Goal: Task Accomplishment & Management: Complete application form

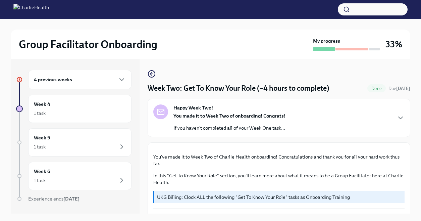
click at [99, 77] on div "4 previous weeks" at bounding box center [80, 79] width 92 height 8
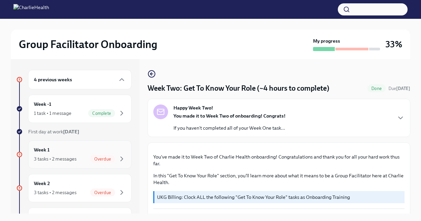
click at [107, 154] on div "Week 1 3 tasks • 2 messages Overdue" at bounding box center [80, 154] width 92 height 17
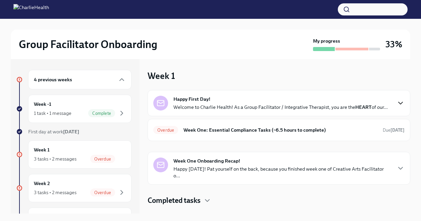
click at [399, 102] on icon "button" at bounding box center [400, 103] width 8 height 8
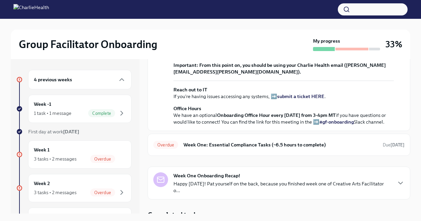
scroll to position [263, 0]
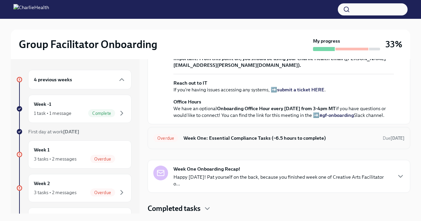
click at [390, 140] on strong "[DATE]" at bounding box center [397, 137] width 14 height 5
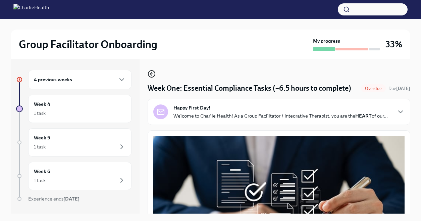
click at [151, 71] on icon "button" at bounding box center [151, 74] width 8 height 8
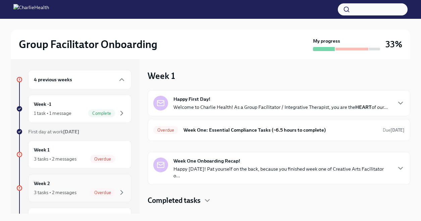
click at [85, 189] on div "3 tasks • 2 messages Overdue" at bounding box center [80, 192] width 92 height 8
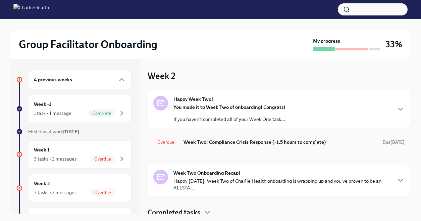
click at [203, 137] on div "Overdue Week Two: Compliance Crisis Response (~1.5 hours to complete) Due [DATE]" at bounding box center [278, 141] width 251 height 11
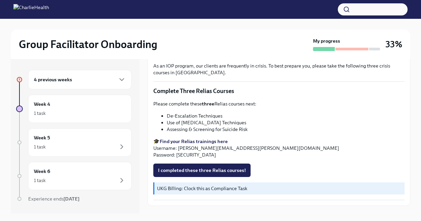
scroll to position [265, 0]
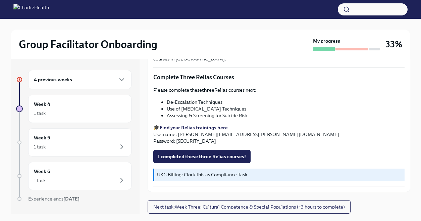
click at [209, 127] on strong "Find your Relias trainings here" at bounding box center [194, 127] width 68 height 6
click at [216, 156] on span "I completed these three Relias courses!" at bounding box center [202, 156] width 88 height 7
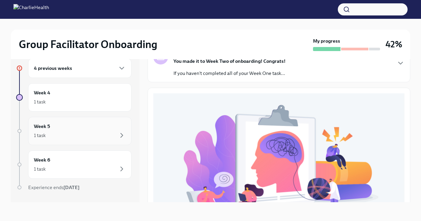
scroll to position [0, 0]
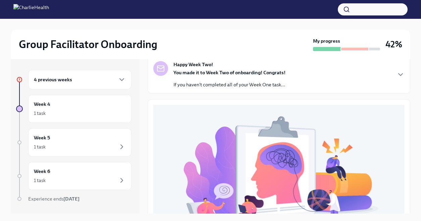
click at [126, 80] on div "4 previous weeks" at bounding box center [79, 79] width 103 height 19
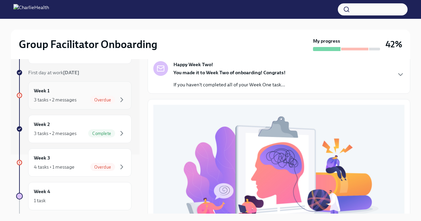
scroll to position [62, 0]
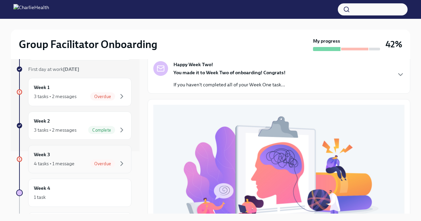
click at [77, 156] on div "Week 3 4 tasks • 1 message Overdue" at bounding box center [80, 159] width 92 height 17
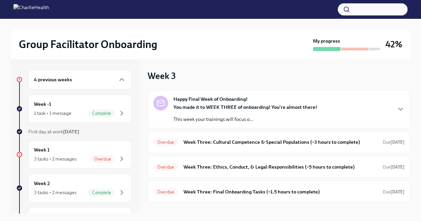
scroll to position [22, 0]
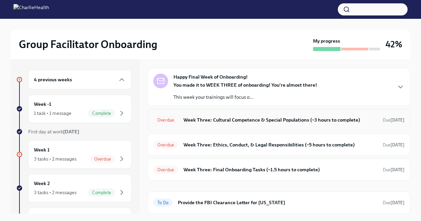
click at [241, 119] on h6 "Week Three: Cultural Competence & Special Populations (~3 hours to complete)" at bounding box center [280, 119] width 194 height 7
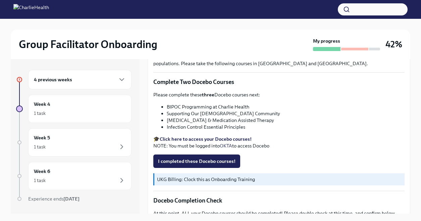
scroll to position [215, 0]
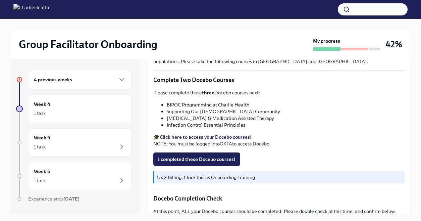
click at [219, 138] on strong "Click here to access your Docebo courses!" at bounding box center [206, 137] width 92 height 6
